Goal: Information Seeking & Learning: Learn about a topic

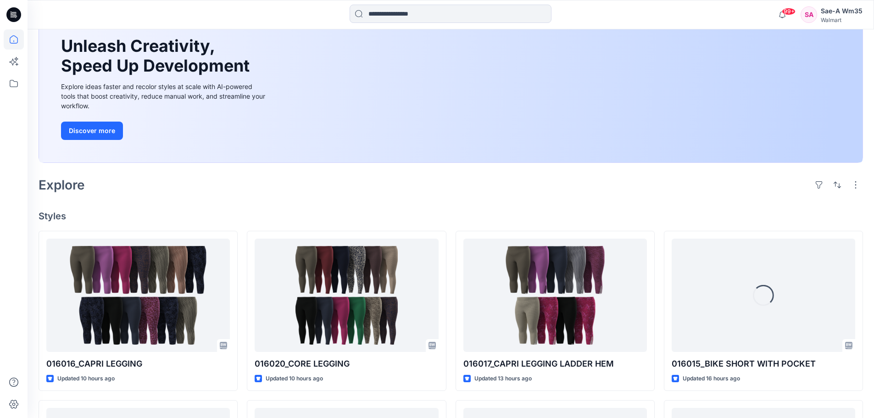
scroll to position [138, 0]
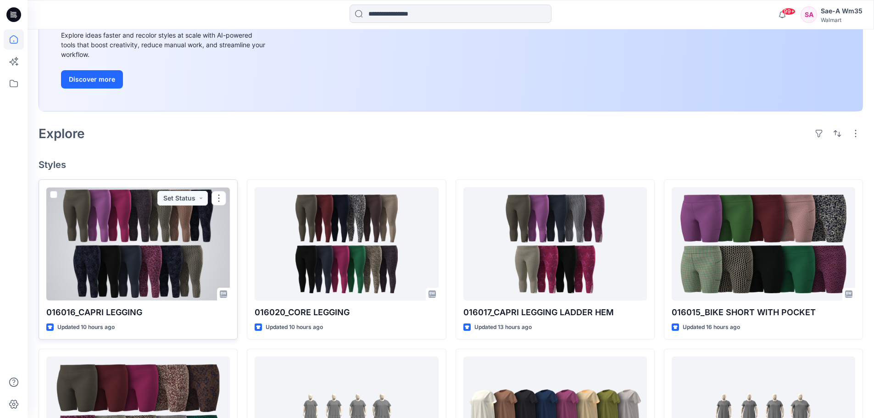
click at [179, 258] on div at bounding box center [138, 243] width 184 height 113
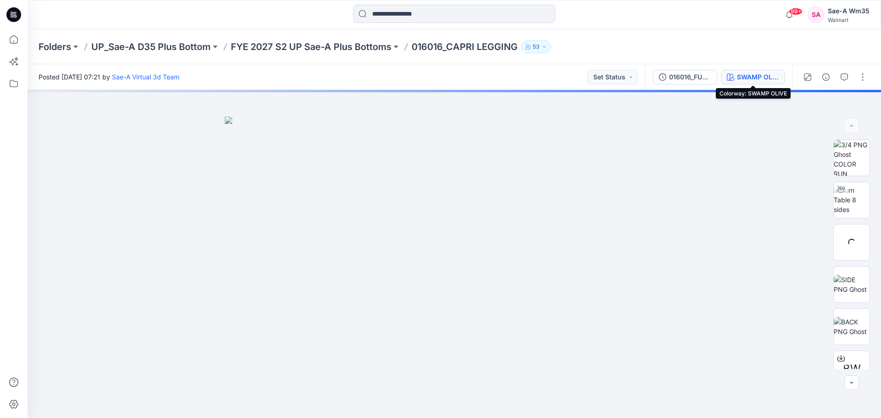
click at [746, 75] on div "SWAMP OLIVE" at bounding box center [758, 77] width 42 height 10
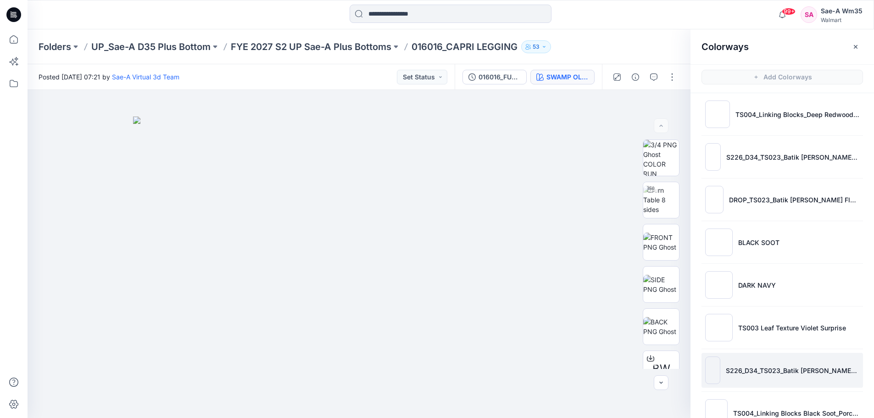
scroll to position [230, 0]
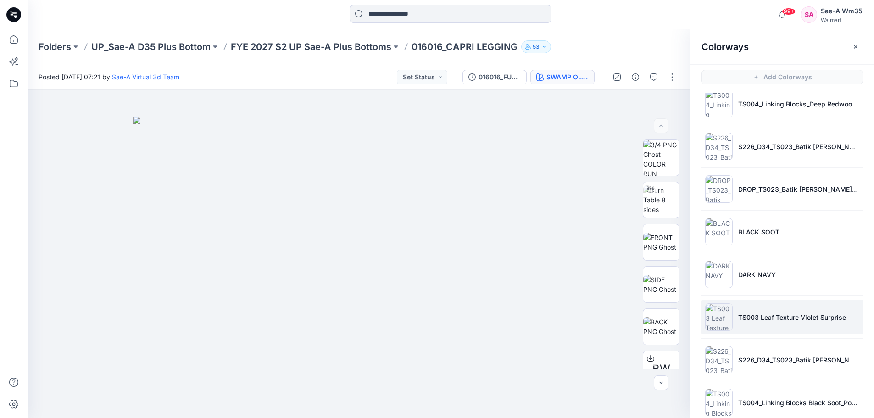
click at [753, 318] on p "TS003 Leaf Texture Violet Surprise" at bounding box center [793, 318] width 108 height 10
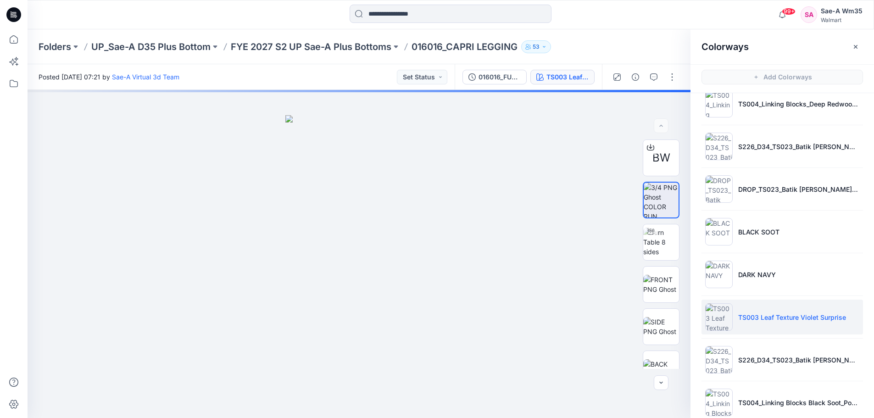
scroll to position [245, 0]
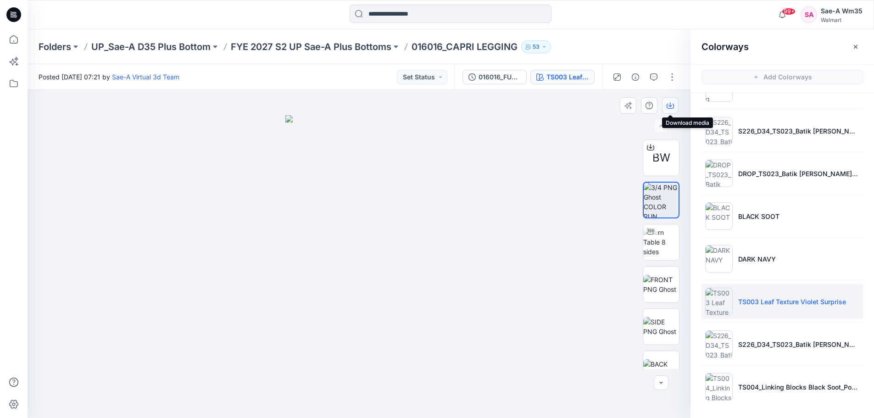
click at [671, 104] on icon "button" at bounding box center [670, 105] width 7 height 7
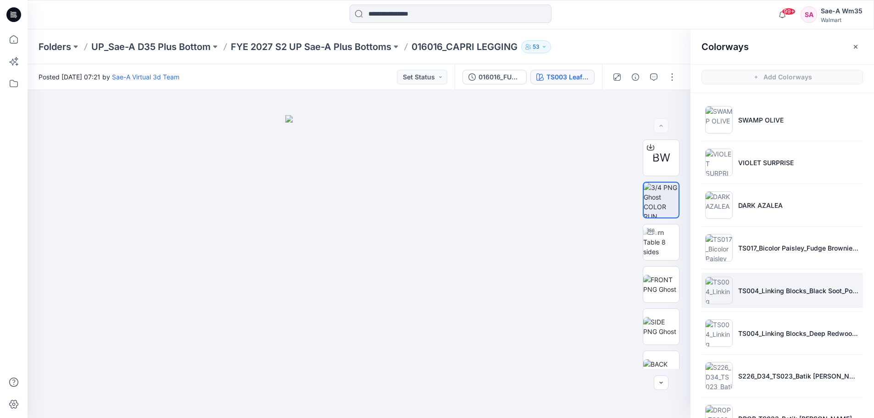
scroll to position [230, 0]
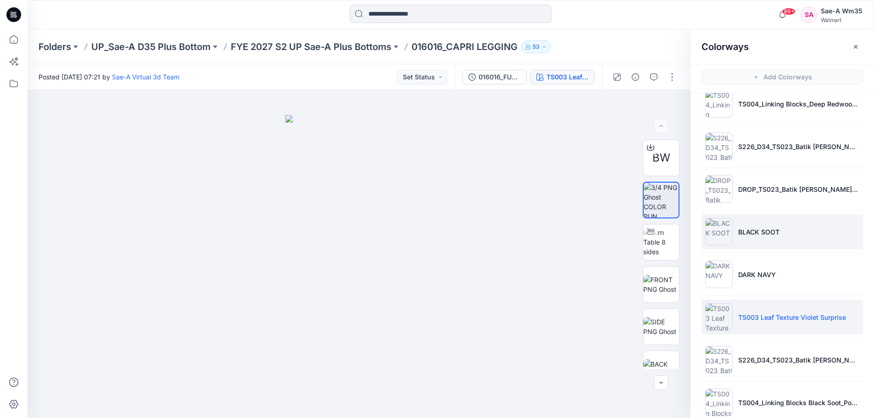
drag, startPoint x: 751, startPoint y: 235, endPoint x: 746, endPoint y: 235, distance: 5.1
click at [751, 235] on p "BLACK SOOT" at bounding box center [759, 232] width 41 height 10
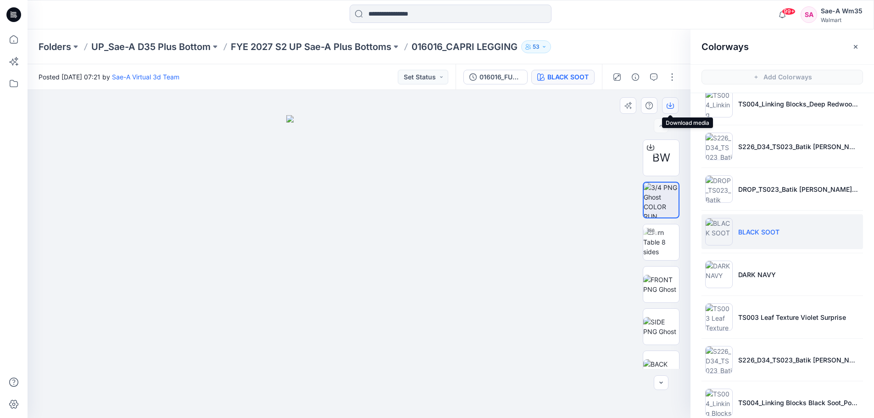
click at [674, 106] on icon "button" at bounding box center [670, 106] width 7 height 5
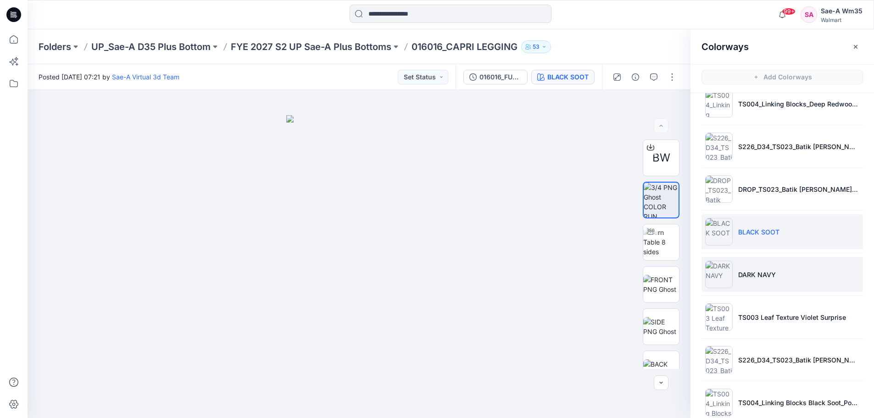
click at [753, 278] on p "DARK NAVY" at bounding box center [758, 275] width 38 height 10
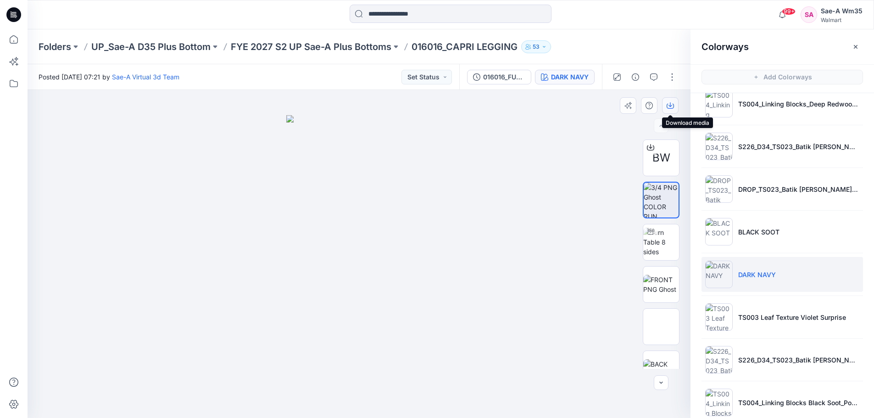
click at [671, 108] on icon "button" at bounding box center [670, 105] width 7 height 7
